Goal: Transaction & Acquisition: Book appointment/travel/reservation

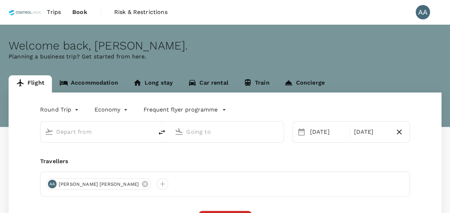
type input "oneway"
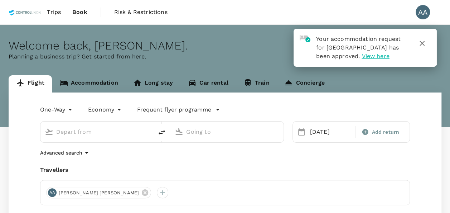
type input "Sultan [PERSON_NAME] (PKU)"
type input "[GEOGRAPHIC_DATA] Intl (KNO)"
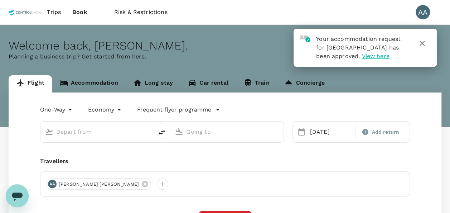
type input "Sultan [PERSON_NAME] (PKU)"
type input "[GEOGRAPHIC_DATA] Intl (KNO)"
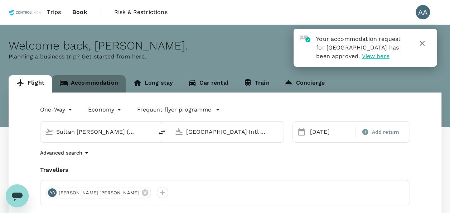
click at [95, 81] on link "Accommodation" at bounding box center [89, 83] width 74 height 17
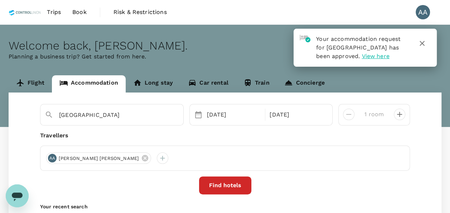
click at [362, 59] on span "View here" at bounding box center [376, 56] width 28 height 7
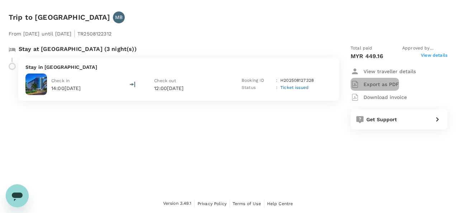
click at [375, 85] on p "Export as PDF" at bounding box center [380, 84] width 35 height 7
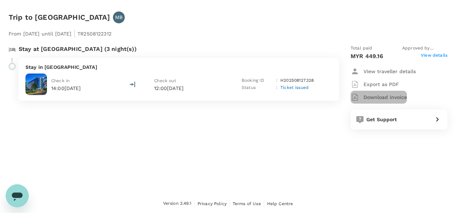
click at [378, 99] on p "Download invoice" at bounding box center [384, 97] width 43 height 7
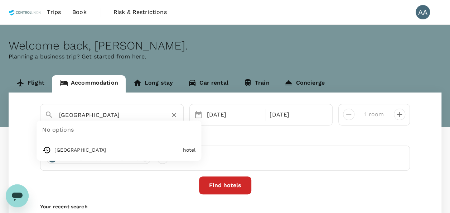
click at [87, 111] on input "[GEOGRAPHIC_DATA]" at bounding box center [109, 114] width 100 height 11
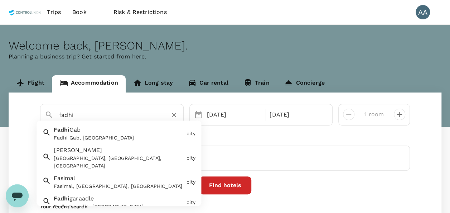
drag, startPoint x: 87, startPoint y: 114, endPoint x: 17, endPoint y: 113, distance: 70.6
click at [17, 113] on div "fadhi Fadhi Gab Fadhi Gab, Somalia city Fashing Fashing, TX, USA city Fasimal F…" at bounding box center [225, 156] width 433 height 129
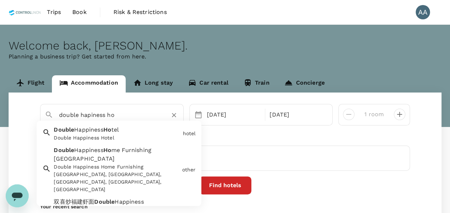
click at [125, 131] on div "Double Happiness Ho tel Double Happiness Hotel" at bounding box center [115, 132] width 129 height 19
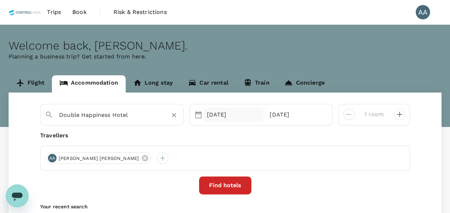
type input "Double Happiness Hotel"
click at [230, 118] on div "[DATE]" at bounding box center [234, 114] width 60 height 14
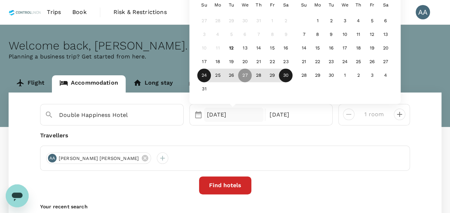
click at [204, 75] on div "24" at bounding box center [204, 76] width 14 height 14
click at [233, 75] on div "26" at bounding box center [232, 76] width 14 height 14
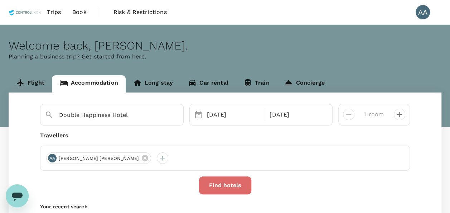
click at [215, 178] on button "Find hotels" at bounding box center [225, 185] width 52 height 18
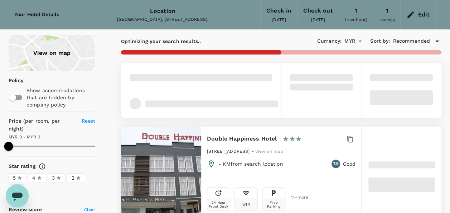
scroll to position [36, 0]
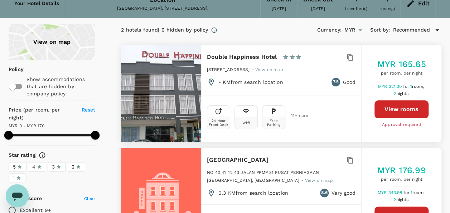
click at [283, 68] on span "View on map" at bounding box center [269, 69] width 28 height 5
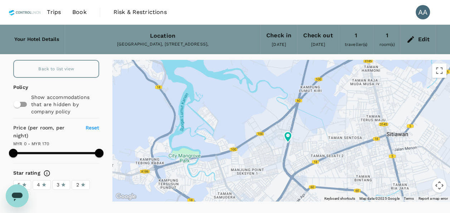
click at [409, 39] on icon at bounding box center [411, 39] width 9 height 9
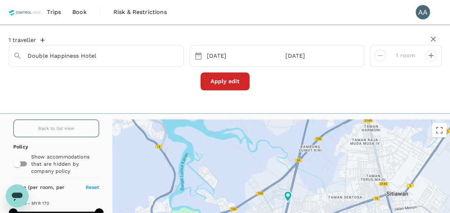
type input "169"
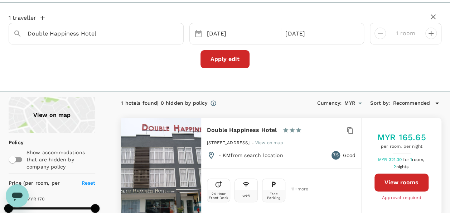
scroll to position [36, 0]
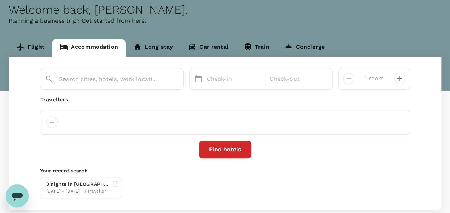
type input "Double Happiness Hotel"
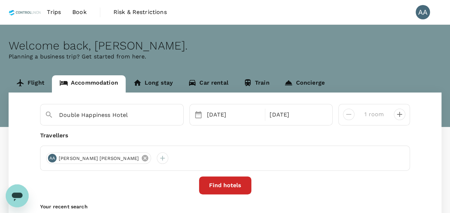
click at [142, 158] on icon at bounding box center [145, 158] width 6 height 6
click at [52, 158] on div at bounding box center [51, 157] width 11 height 11
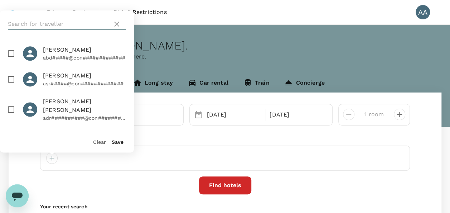
click at [37, 24] on input "text" at bounding box center [59, 23] width 102 height 11
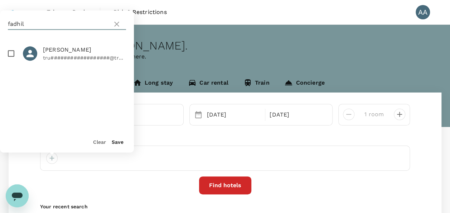
type input "fadhil"
click at [52, 49] on span "FADHIL MAULUDI" at bounding box center [84, 50] width 83 height 9
checkbox input "true"
click at [223, 182] on button "Find hotels" at bounding box center [225, 185] width 52 height 18
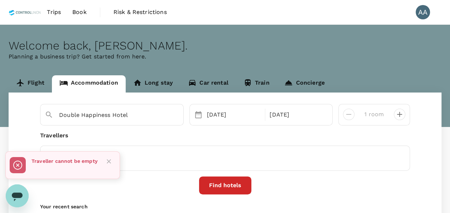
click at [141, 176] on div "Find hotels" at bounding box center [225, 185] width 370 height 18
click at [80, 147] on div at bounding box center [225, 157] width 370 height 25
click at [109, 161] on icon "Close" at bounding box center [109, 161] width 4 height 4
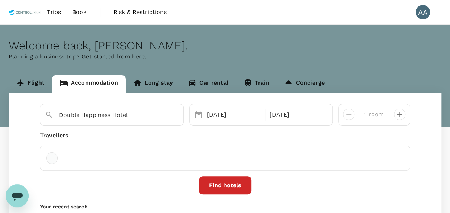
click at [51, 158] on div at bounding box center [51, 157] width 11 height 11
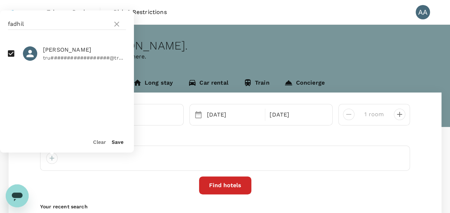
click at [110, 143] on div "Save" at bounding box center [115, 139] width 18 height 14
click at [115, 141] on button "Save" at bounding box center [118, 142] width 12 height 6
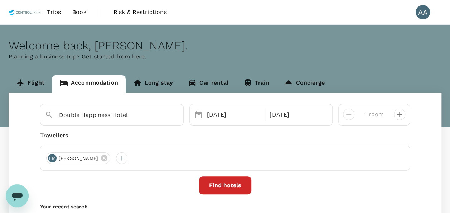
click at [219, 176] on div "Double Happiness Hotel 24 Aug 26 Aug 1 room Travellers FM FADHIL MAULUDI Find h…" at bounding box center [225, 168] width 433 height 153
click at [226, 186] on button "Find hotels" at bounding box center [225, 185] width 52 height 18
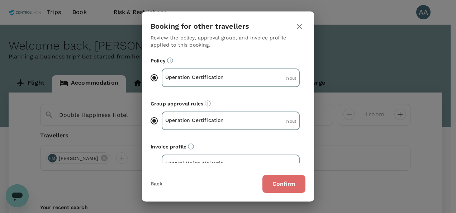
click at [267, 177] on button "Confirm" at bounding box center [283, 184] width 43 height 18
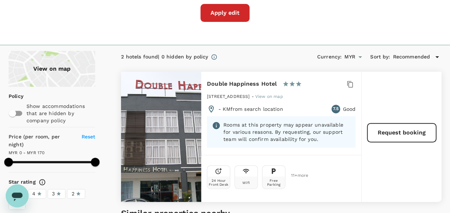
scroll to position [72, 0]
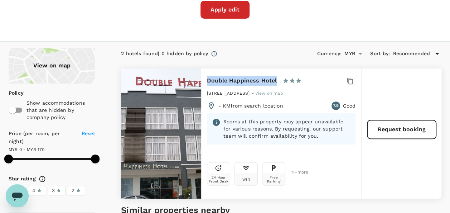
drag, startPoint x: 206, startPoint y: 81, endPoint x: 276, endPoint y: 87, distance: 69.8
click at [276, 87] on div "Double Happiness Hotel 1 Star 2 Stars 3 Stars 4 Stars 5 Stars 257A-259 Jalan PP…" at bounding box center [281, 109] width 160 height 83
copy h6 "Double Happiness Hotel"
type input "169"
